Goal: Task Accomplishment & Management: Manage account settings

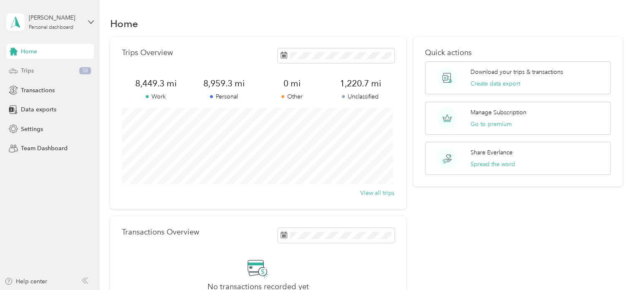
click at [39, 71] on div "Trips 58" at bounding box center [50, 70] width 88 height 15
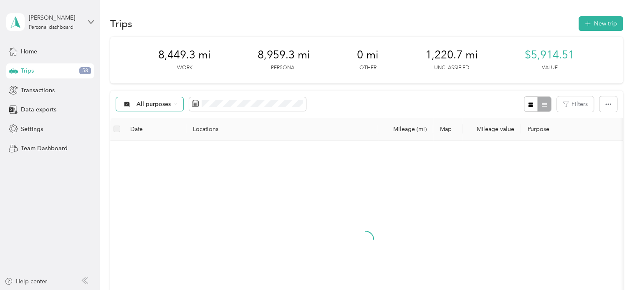
click at [135, 109] on div "All purposes" at bounding box center [150, 104] width 68 height 14
click at [157, 131] on span "Unclassified" at bounding box center [156, 133] width 40 height 9
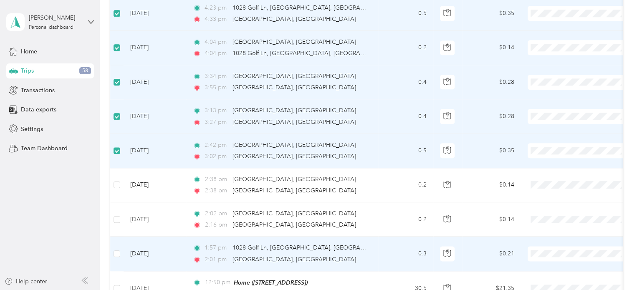
scroll to position [492, 0]
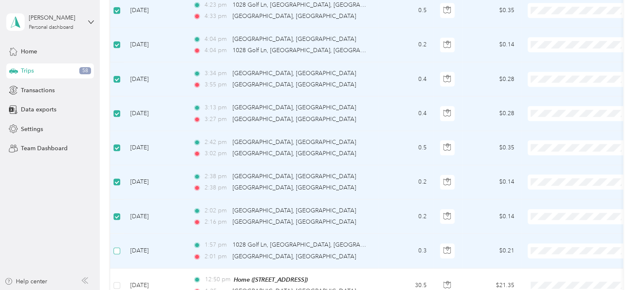
click at [115, 246] on label at bounding box center [117, 250] width 7 height 9
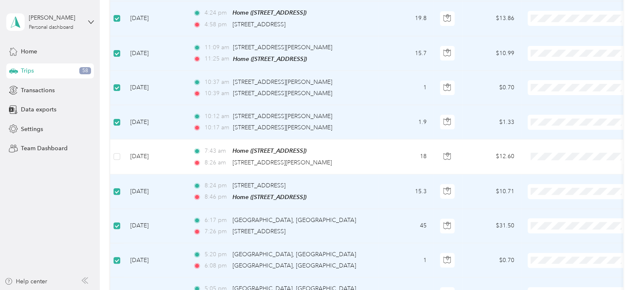
scroll to position [0, 0]
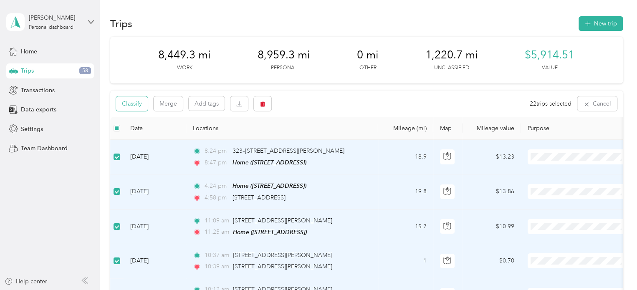
click at [135, 109] on button "Classify" at bounding box center [132, 103] width 32 height 15
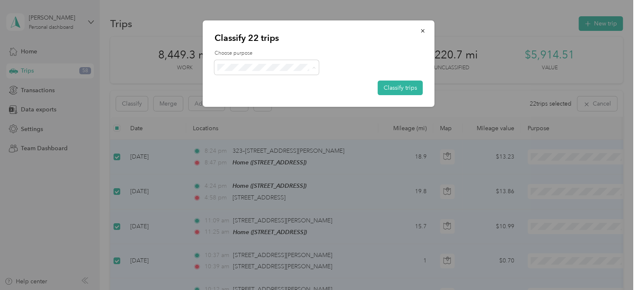
click at [247, 100] on span "Personal" at bounding box center [274, 97] width 78 height 9
click at [394, 86] on button "Classify trips" at bounding box center [400, 88] width 45 height 15
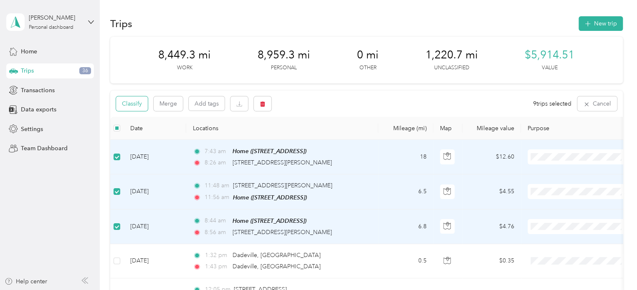
click at [136, 103] on button "Classify" at bounding box center [132, 103] width 32 height 15
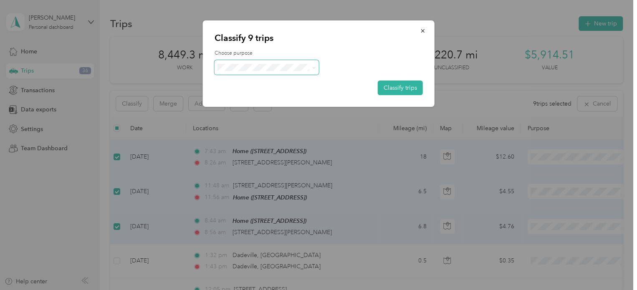
click at [244, 71] on span at bounding box center [267, 67] width 104 height 15
click at [245, 128] on span "Real Estate" at bounding box center [274, 126] width 78 height 9
click at [386, 94] on button "Classify trips" at bounding box center [400, 88] width 45 height 15
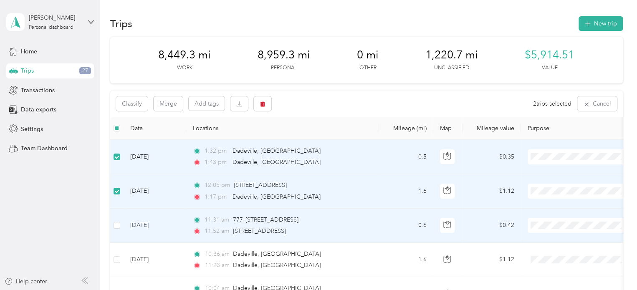
click at [115, 220] on td at bounding box center [116, 226] width 13 height 34
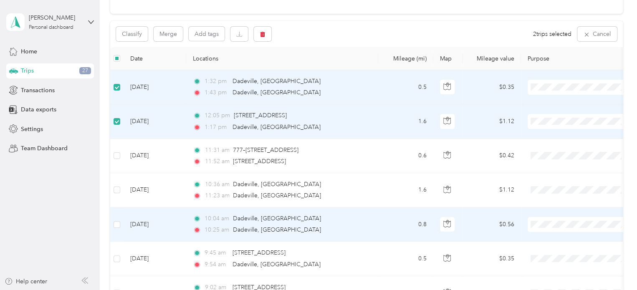
scroll to position [70, 0]
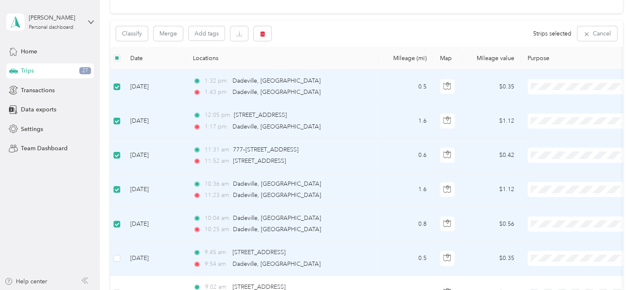
click at [116, 250] on td at bounding box center [116, 258] width 13 height 34
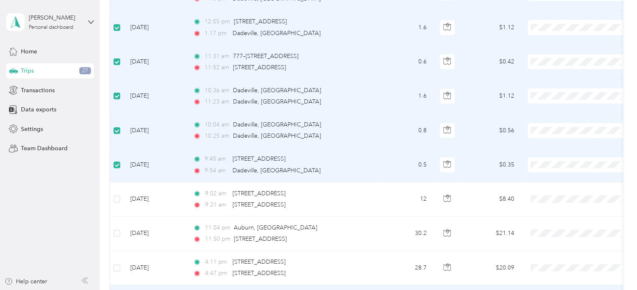
scroll to position [159, 0]
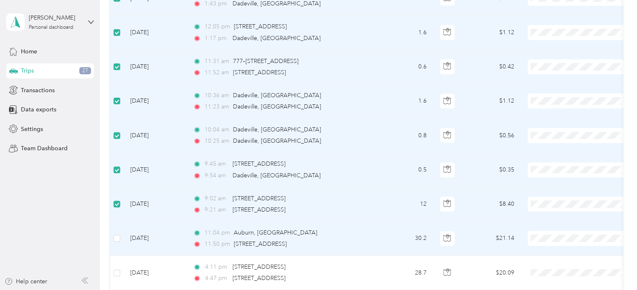
click at [116, 232] on td at bounding box center [116, 239] width 13 height 34
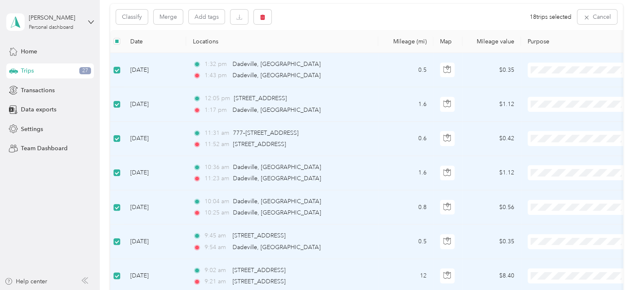
scroll to position [0, 0]
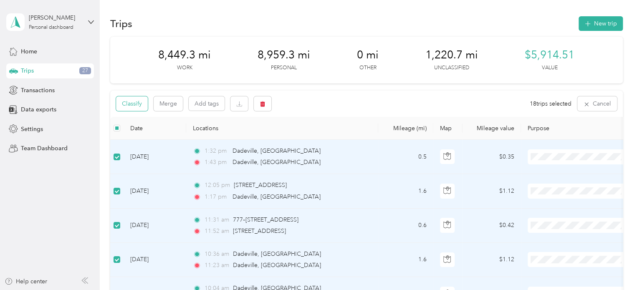
click at [133, 107] on button "Classify" at bounding box center [132, 103] width 32 height 15
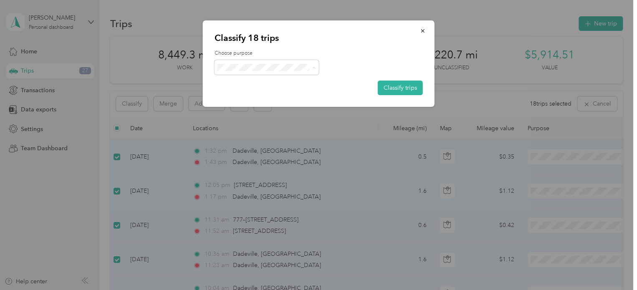
click at [241, 95] on span "Personal" at bounding box center [274, 97] width 78 height 9
click at [393, 87] on button "Classify trips" at bounding box center [400, 88] width 45 height 15
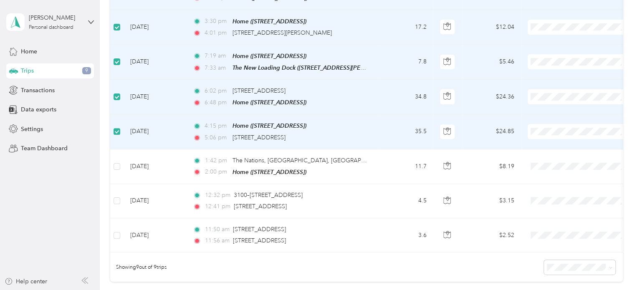
scroll to position [233, 0]
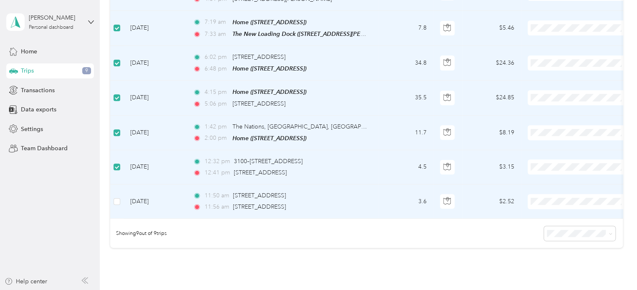
click at [121, 200] on td at bounding box center [116, 201] width 13 height 34
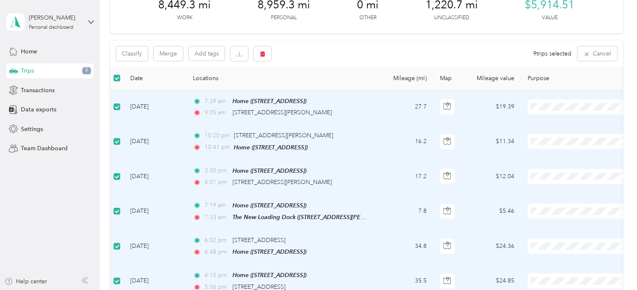
scroll to position [0, 0]
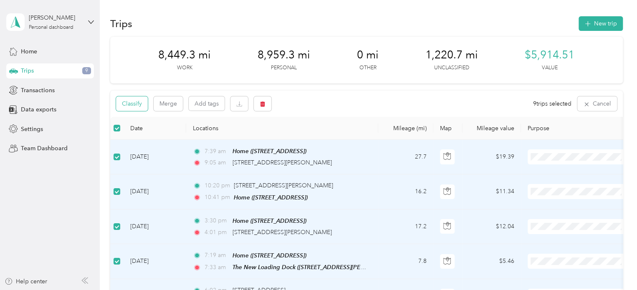
click at [139, 108] on button "Classify" at bounding box center [132, 103] width 32 height 15
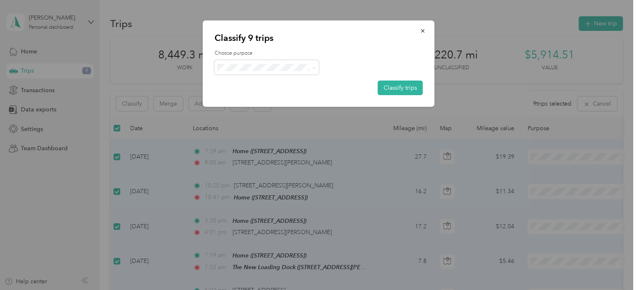
click at [244, 120] on li "Real Estate" at bounding box center [266, 126] width 104 height 15
click at [408, 86] on button "Classify trips" at bounding box center [400, 88] width 45 height 15
